Goal: Task Accomplishment & Management: Manage account settings

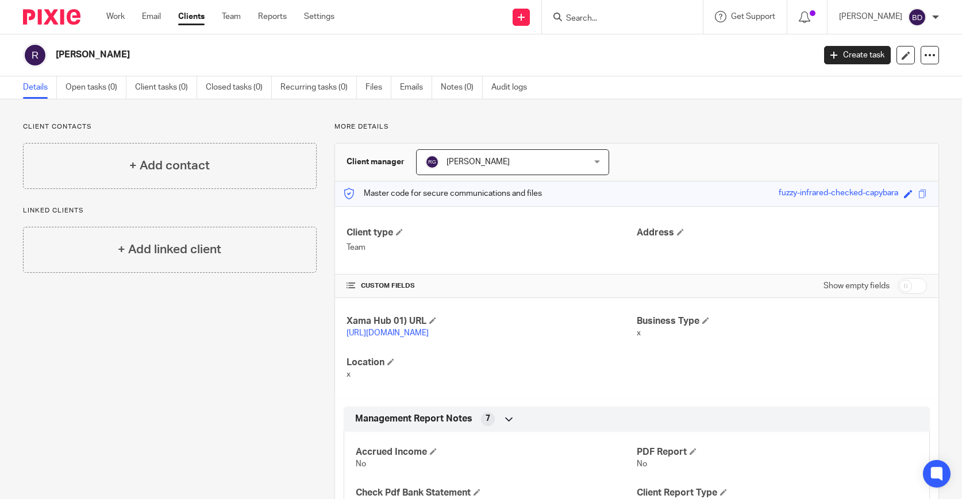
click at [64, 20] on img at bounding box center [51, 17] width 57 height 16
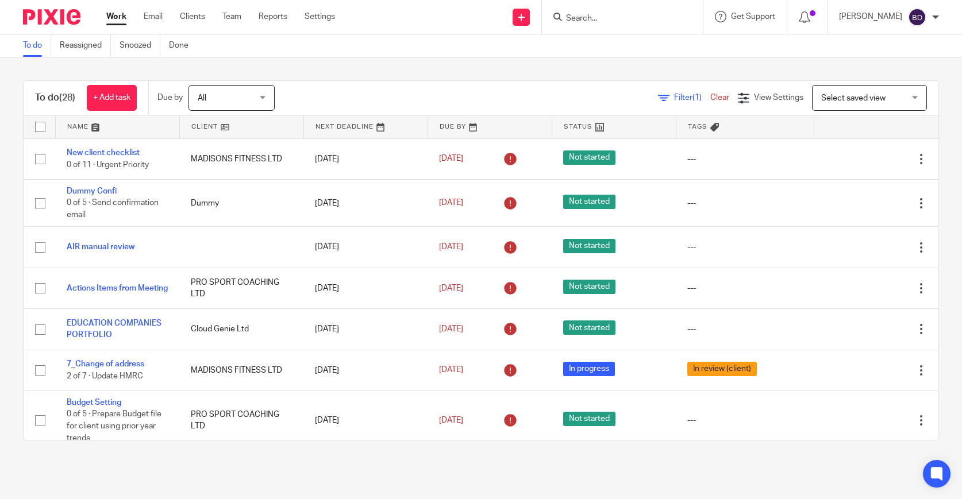
click at [98, 130] on link at bounding box center [118, 126] width 124 height 23
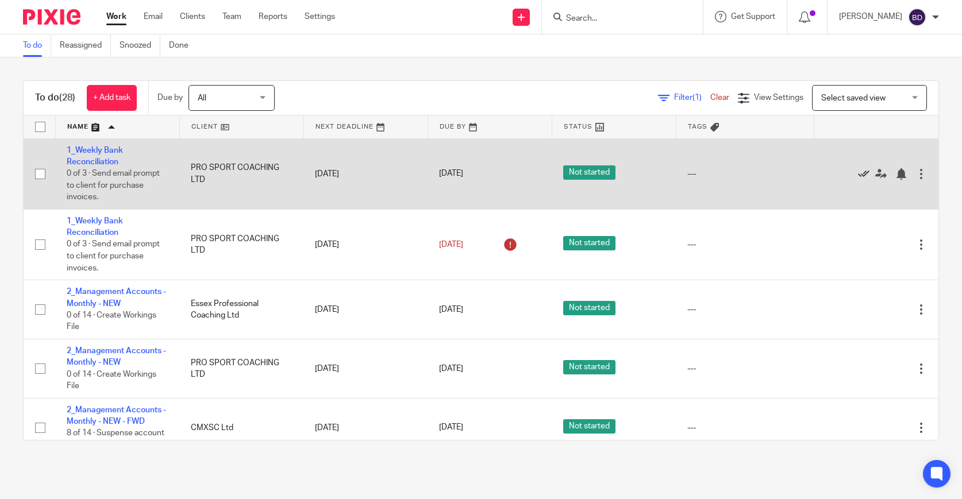
click at [865, 172] on icon at bounding box center [863, 173] width 11 height 11
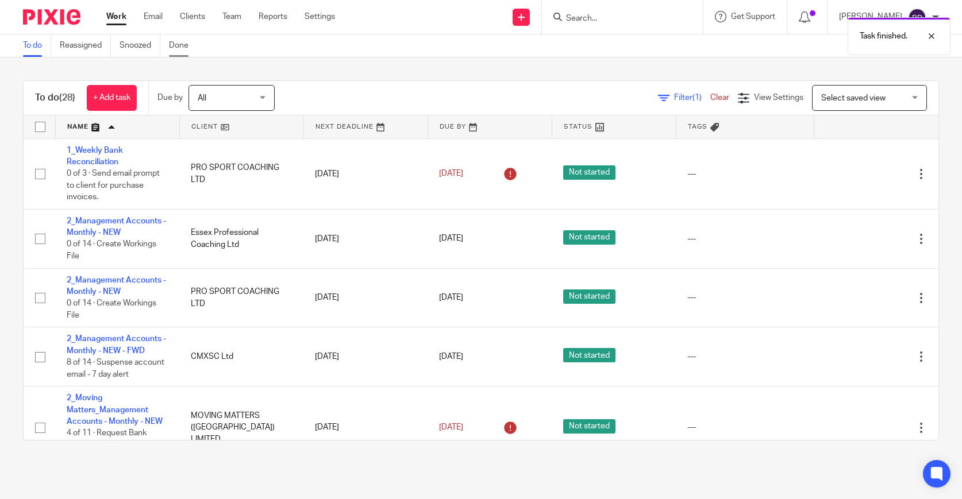
click at [178, 46] on link "Done" at bounding box center [183, 45] width 28 height 22
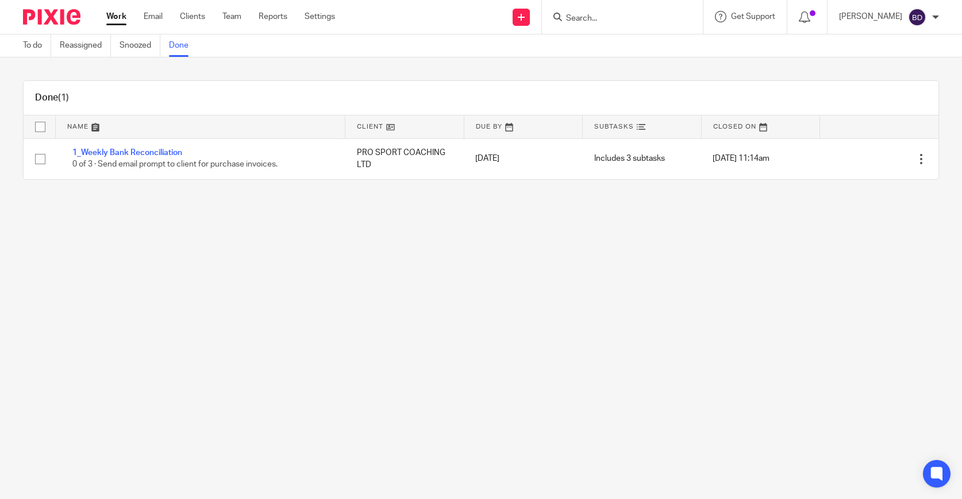
click at [51, 13] on img at bounding box center [51, 17] width 57 height 16
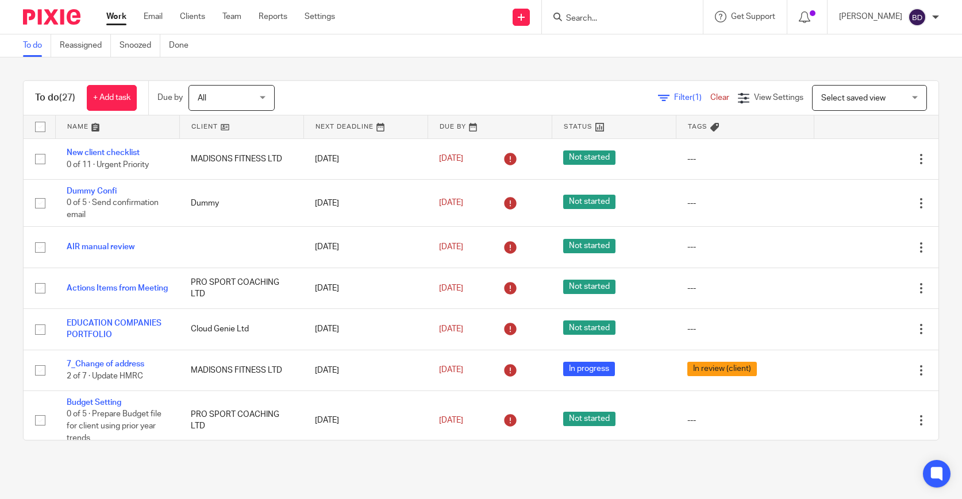
click at [98, 125] on link at bounding box center [118, 126] width 124 height 23
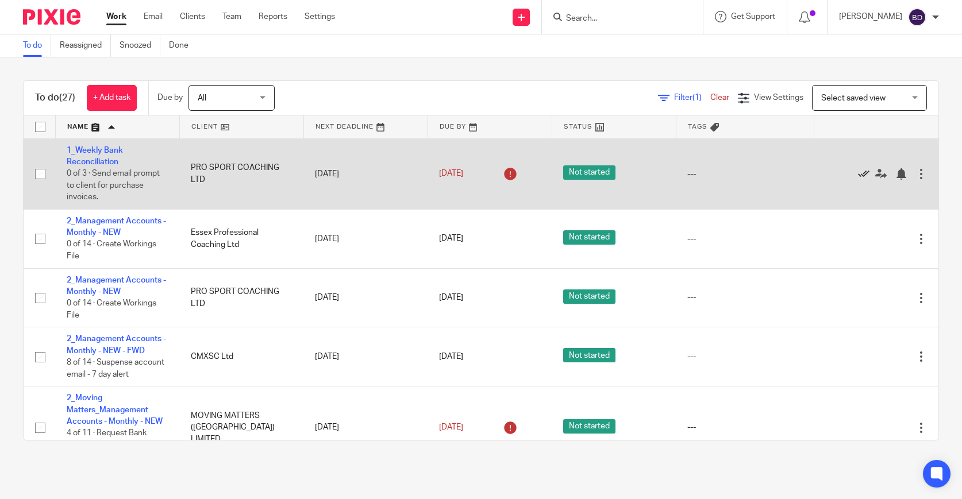
click at [869, 176] on link at bounding box center [866, 173] width 17 height 11
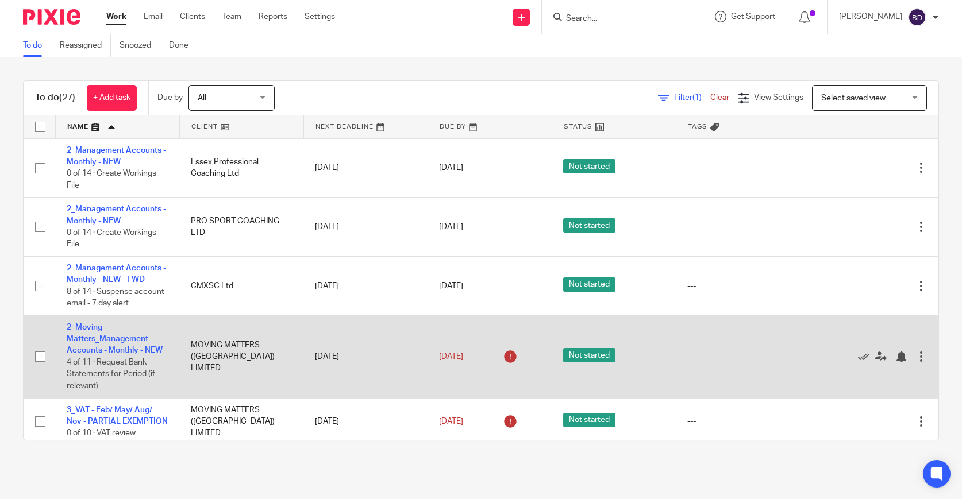
scroll to position [1, 0]
